Goal: Information Seeking & Learning: Find contact information

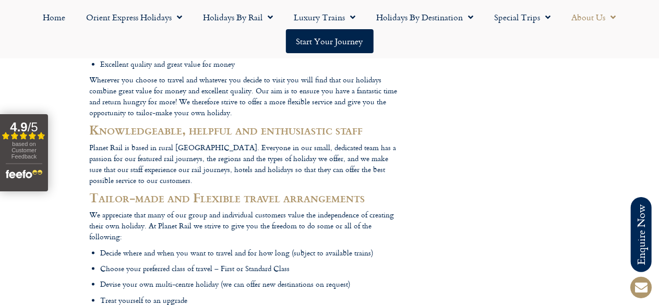
scroll to position [1762, 0]
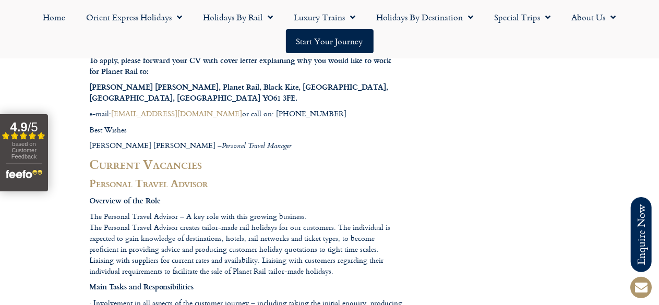
scroll to position [417, 0]
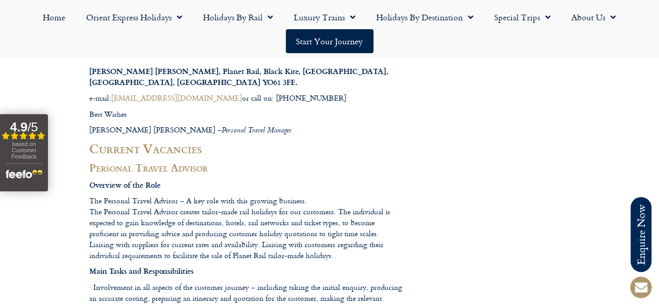
drag, startPoint x: 154, startPoint y: 193, endPoint x: 70, endPoint y: 196, distance: 84.6
drag, startPoint x: 59, startPoint y: 194, endPoint x: 102, endPoint y: 201, distance: 43.9
drag, startPoint x: 129, startPoint y: 211, endPoint x: 148, endPoint y: 207, distance: 18.6
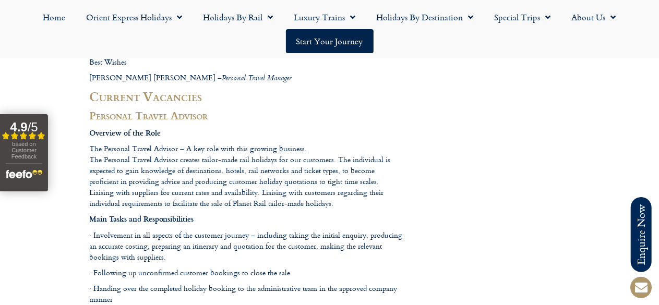
scroll to position [365, 0]
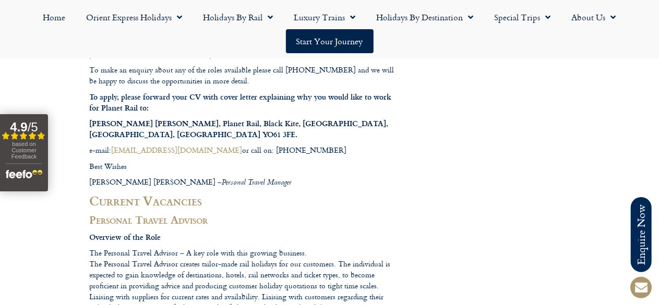
drag, startPoint x: 151, startPoint y: 246, endPoint x: 99, endPoint y: 243, distance: 52.3
drag, startPoint x: 61, startPoint y: 246, endPoint x: 78, endPoint y: 247, distance: 17.8
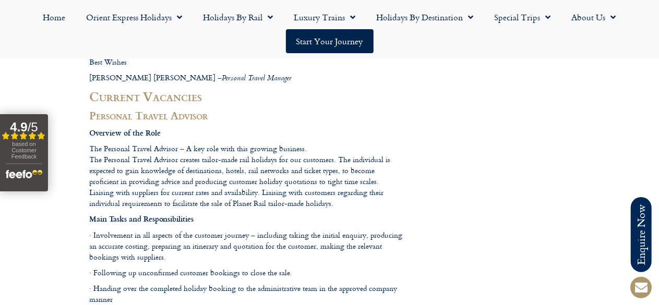
scroll to position [417, 0]
